Goal: Contribute content

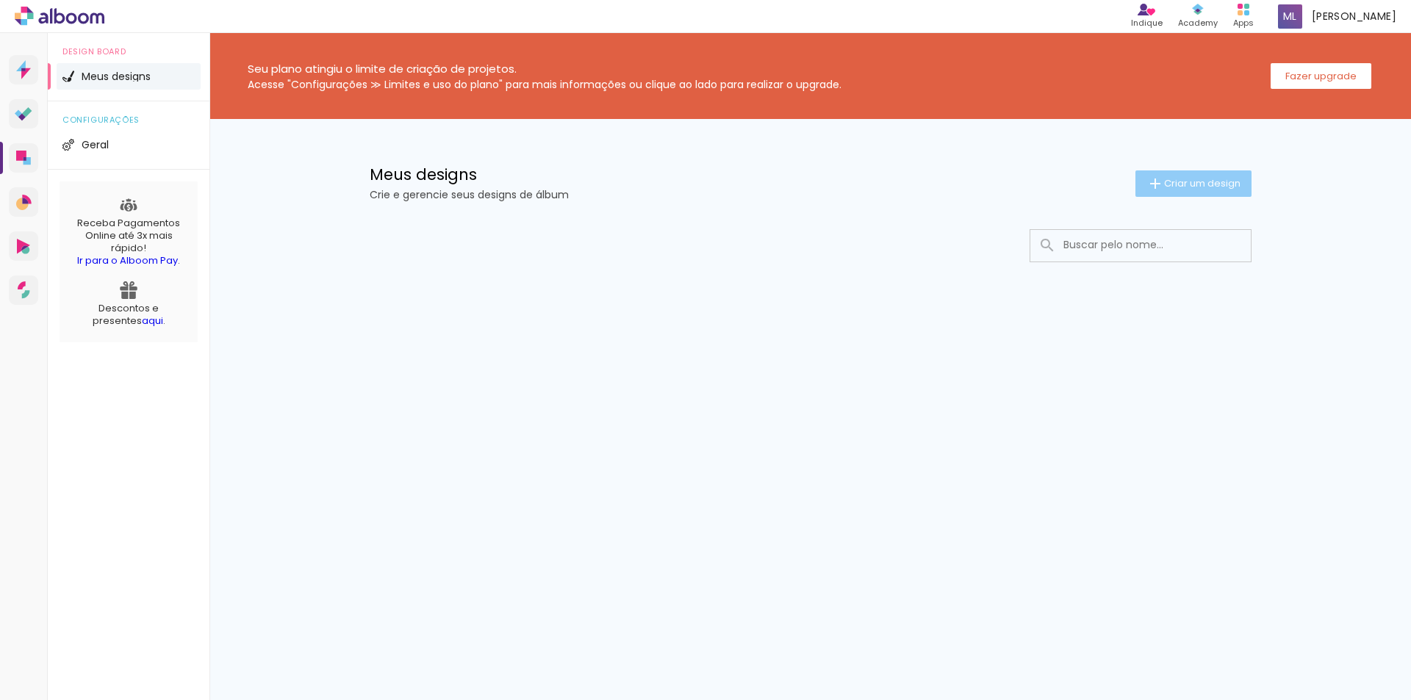
click at [1179, 182] on span "Criar um design" at bounding box center [1202, 184] width 76 height 10
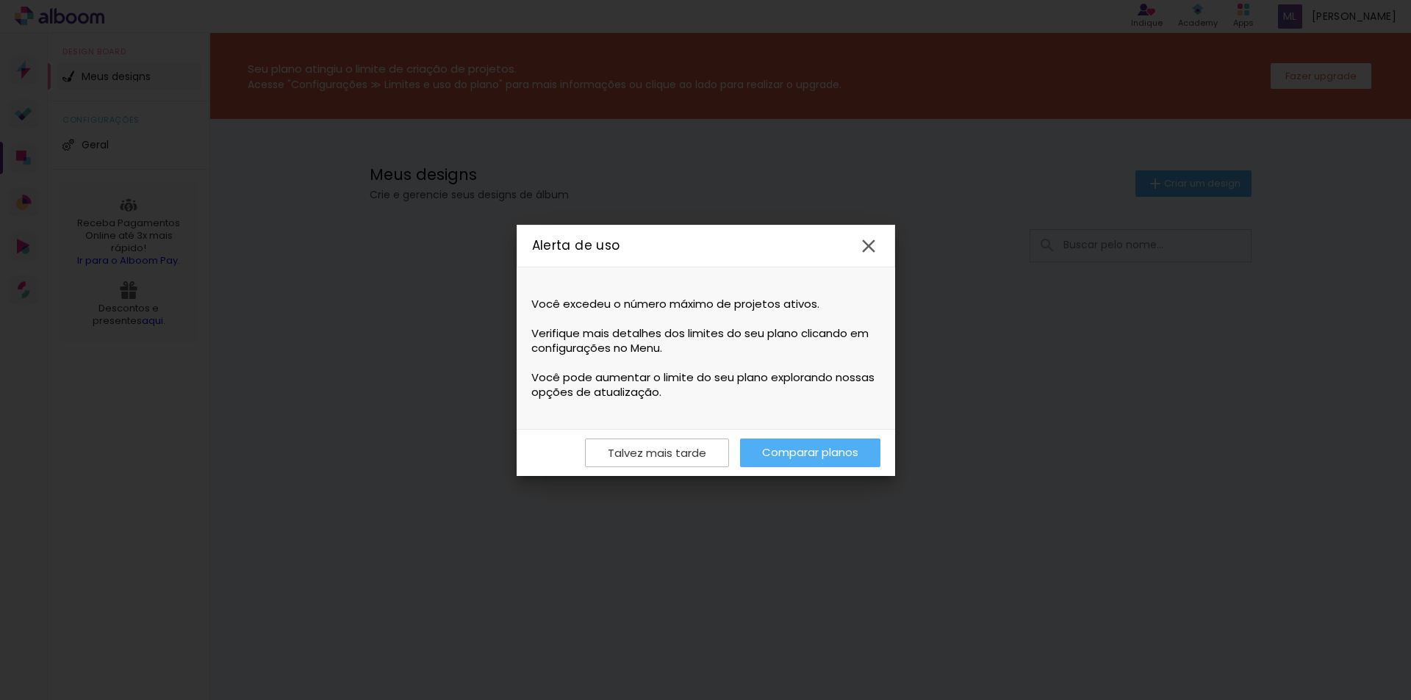
click at [868, 247] on iron-icon at bounding box center [869, 246] width 22 height 22
